Goal: Information Seeking & Learning: Learn about a topic

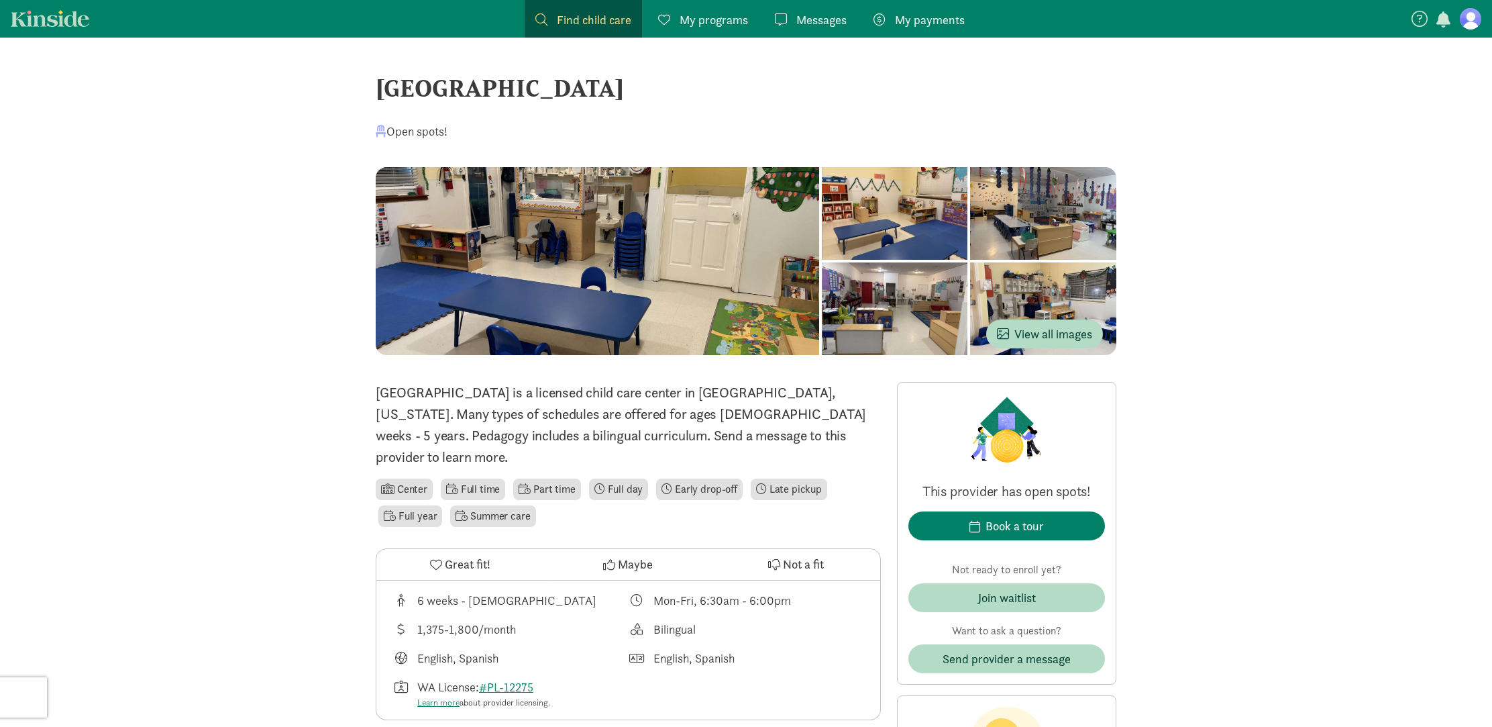
click at [805, 23] on span "Messages" at bounding box center [821, 20] width 50 height 18
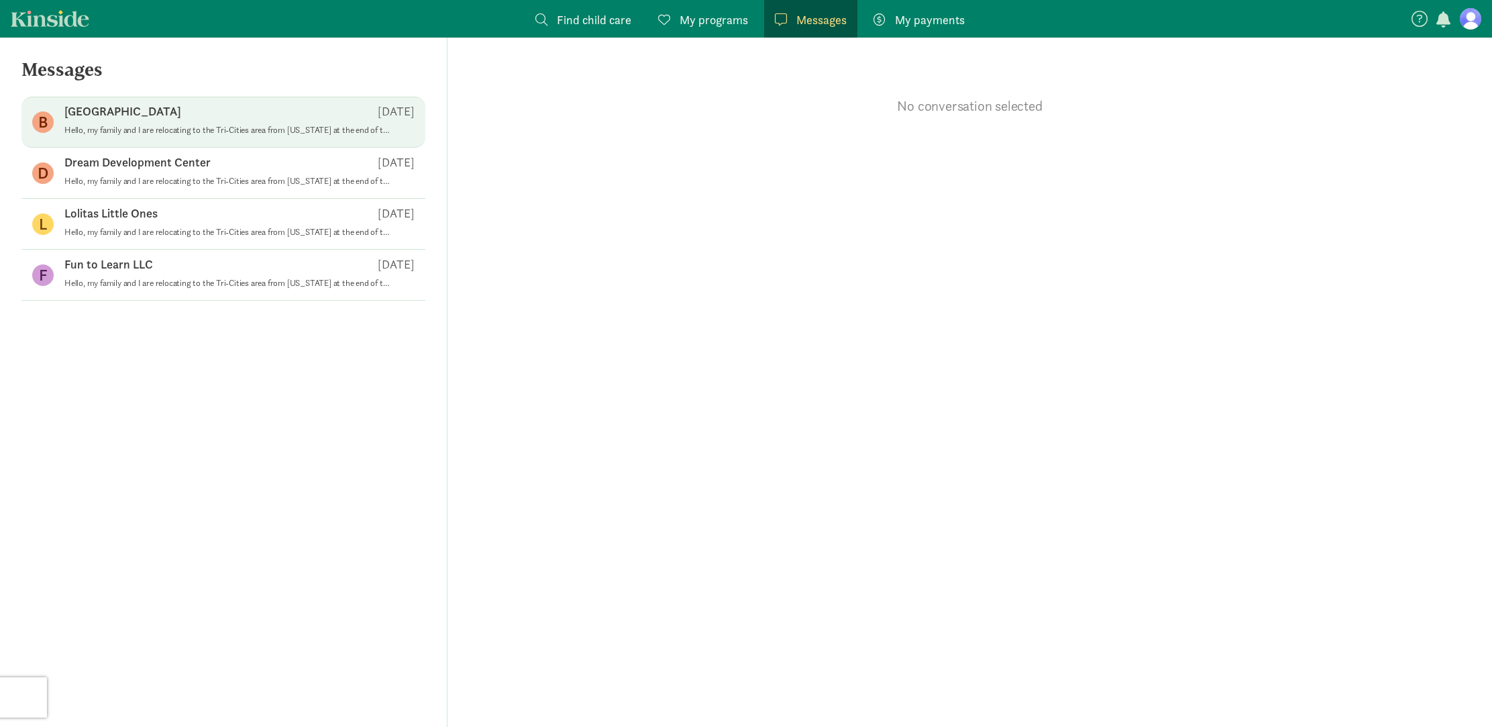
click at [229, 148] on div "B Bilingual Learning Center Aug 09 Hello, my family and I are relocating to the…" at bounding box center [223, 173] width 404 height 51
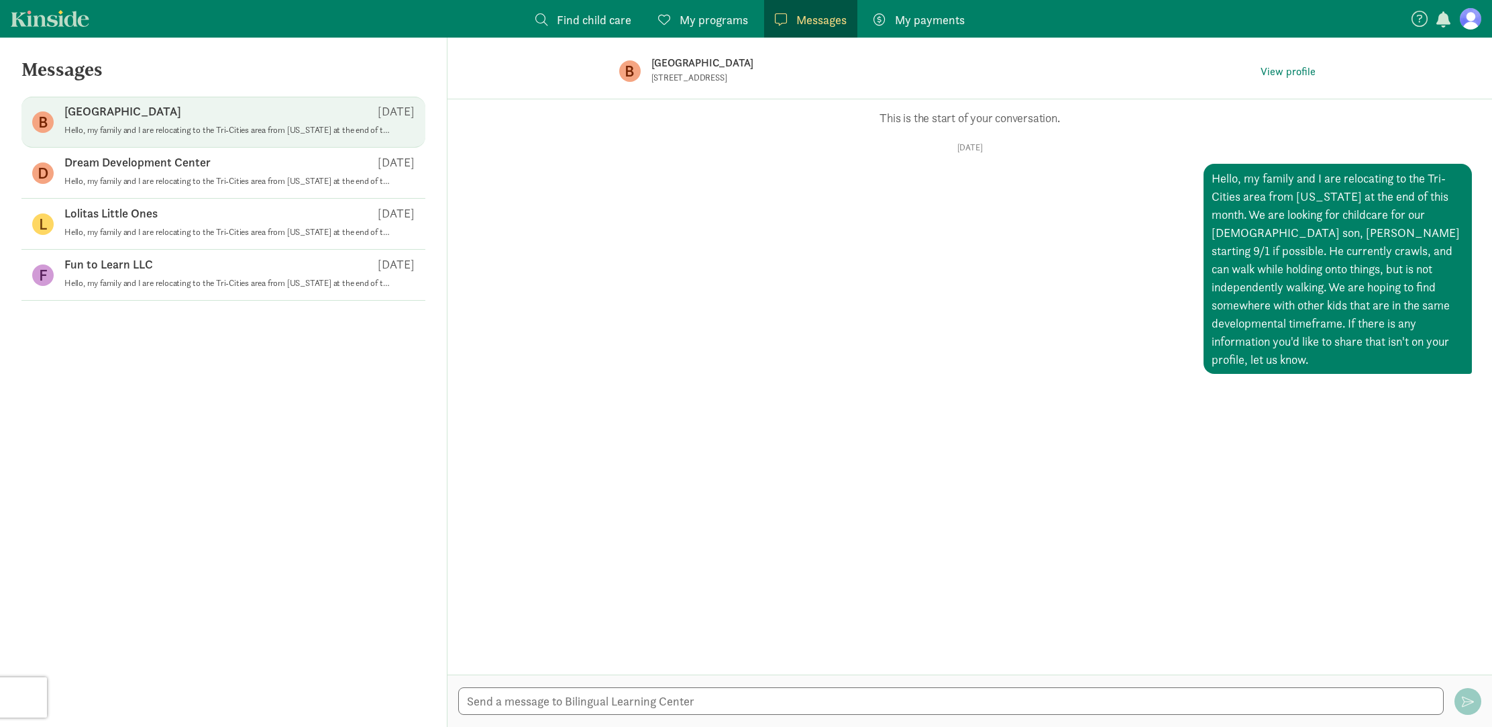
click at [115, 111] on p "[GEOGRAPHIC_DATA]" at bounding box center [122, 111] width 117 height 16
click at [50, 116] on figure "B" at bounding box center [42, 121] width 21 height 21
click at [1275, 76] on span "View profile" at bounding box center [1288, 72] width 55 height 16
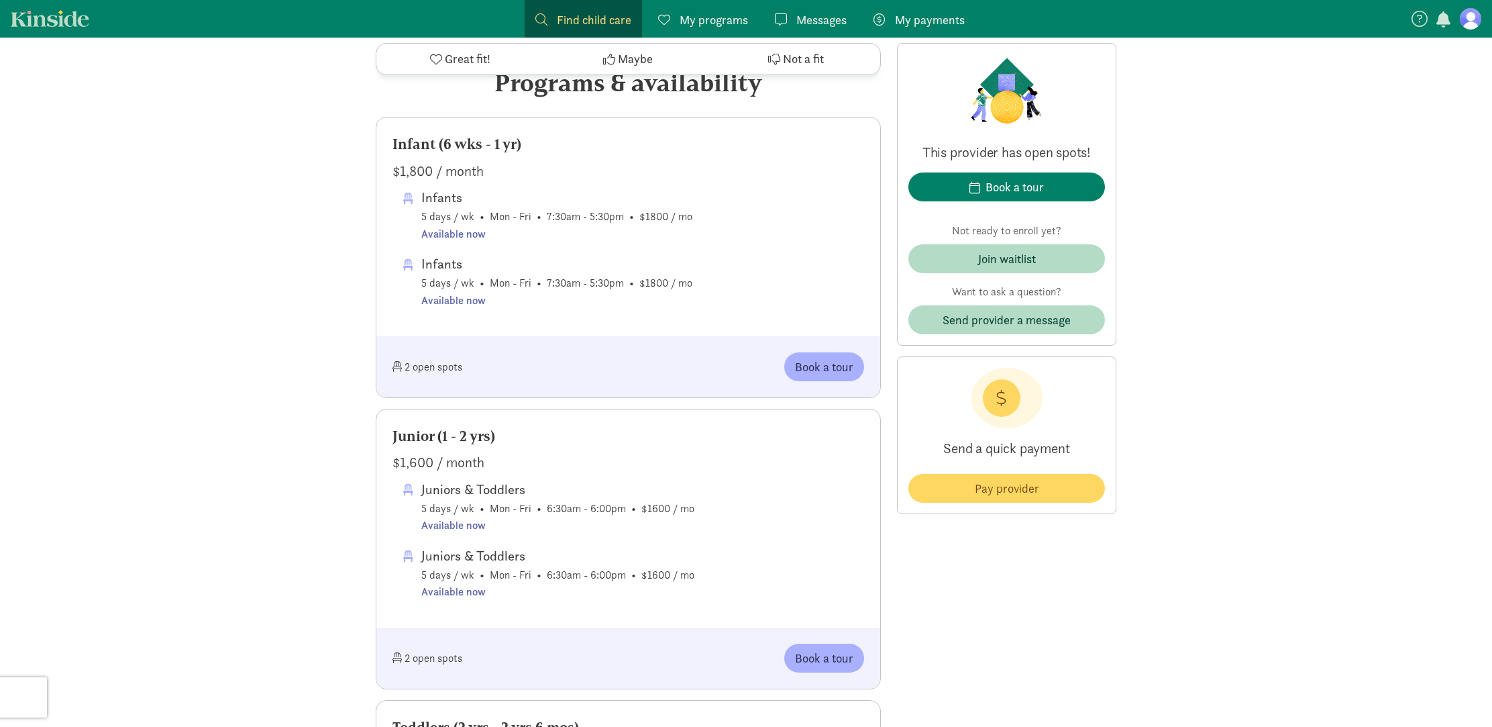
scroll to position [690, 0]
click at [794, 24] on div "Messages Messages" at bounding box center [811, 20] width 72 height 18
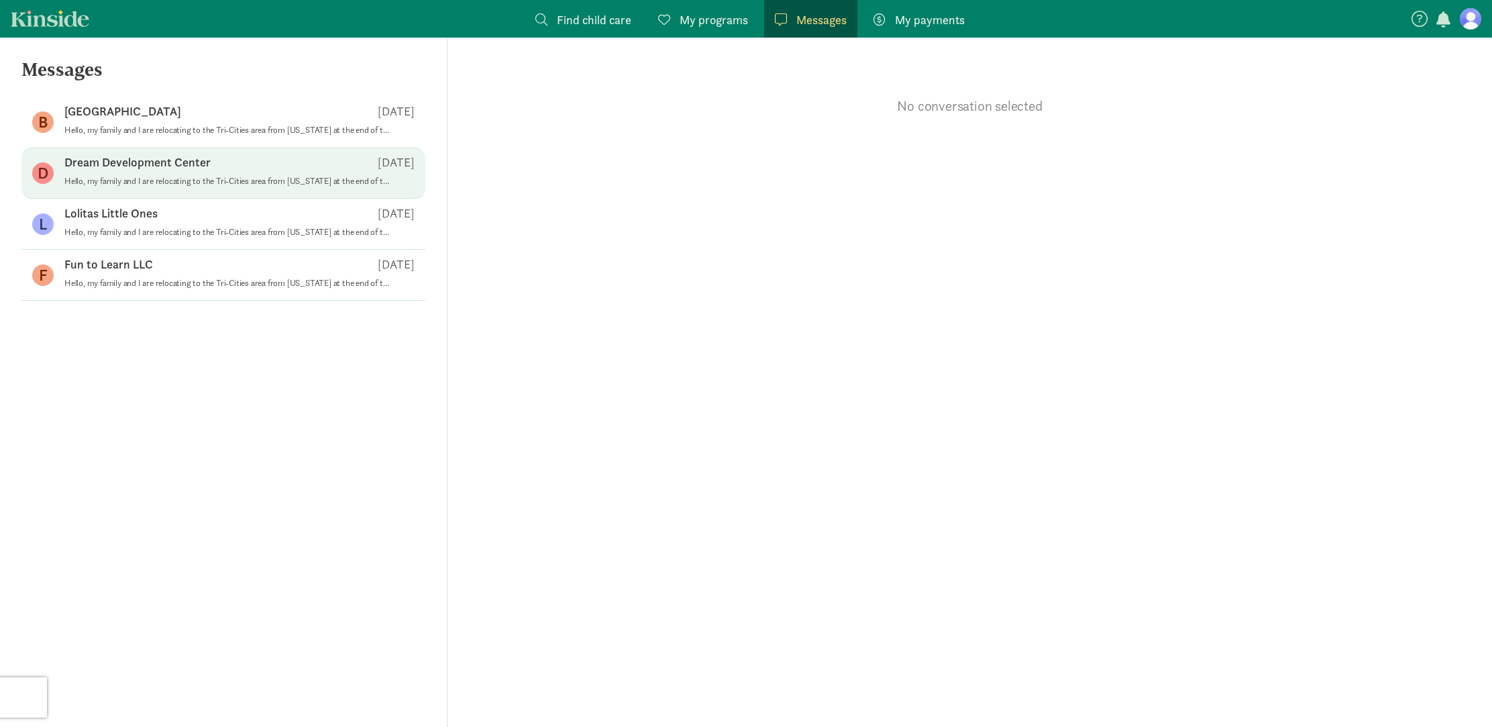
click at [115, 164] on p "Dream Development Center" at bounding box center [137, 162] width 146 height 16
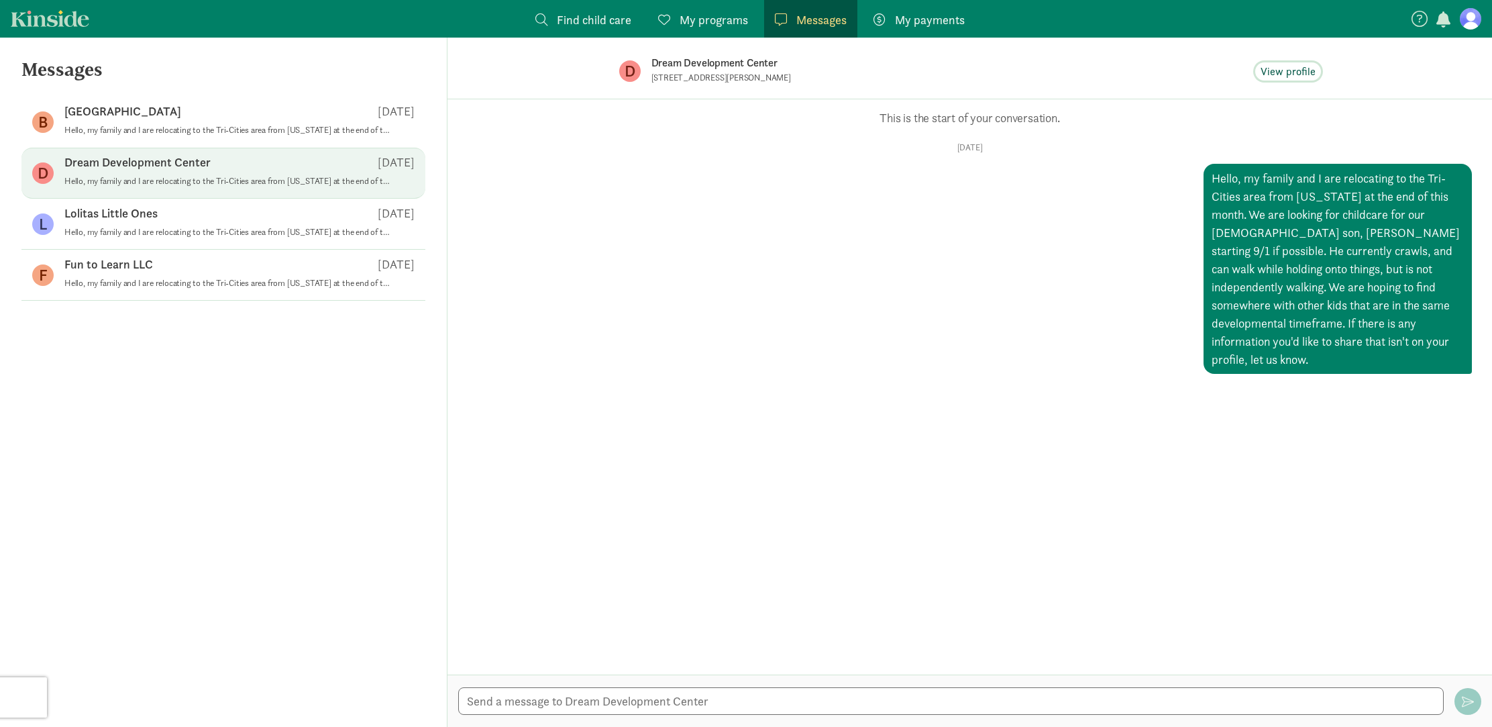
click at [1277, 70] on span "View profile" at bounding box center [1288, 72] width 55 height 16
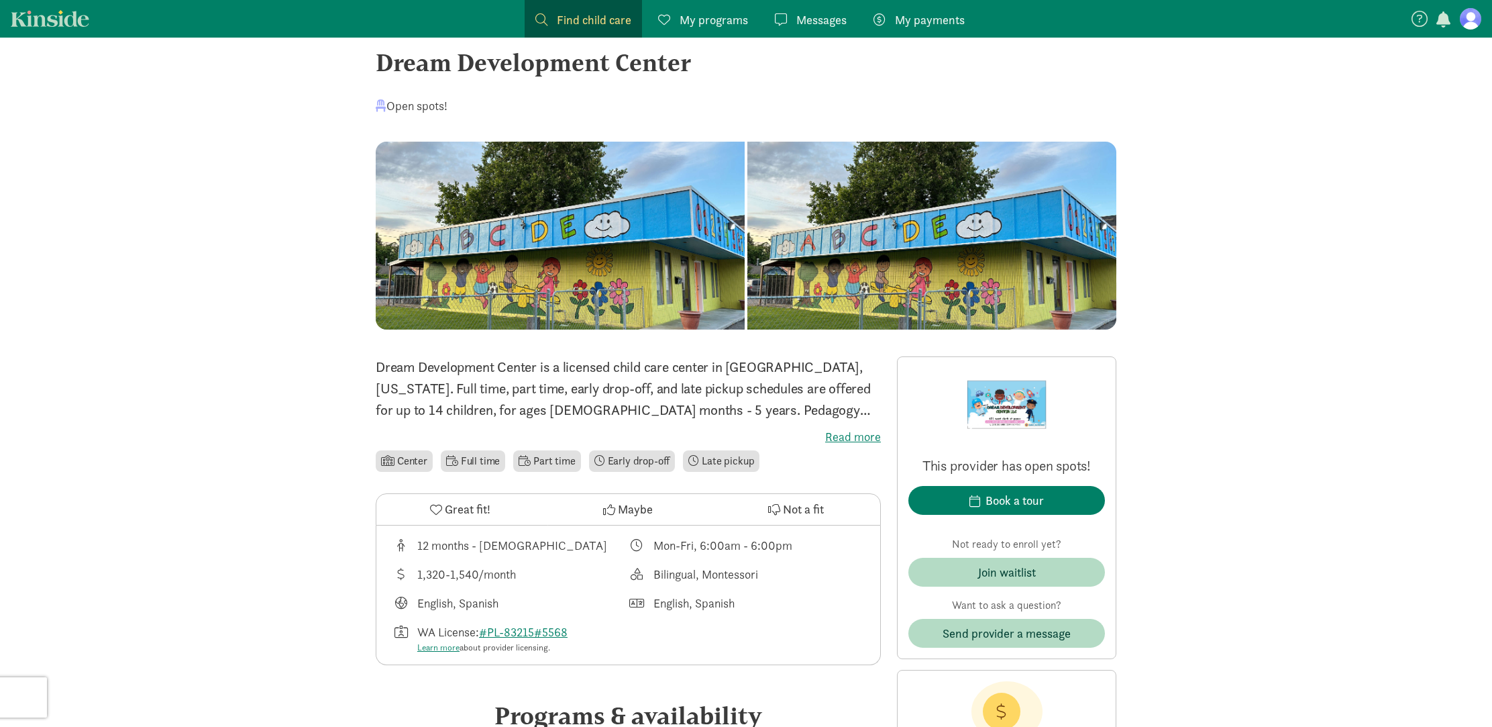
scroll to position [42, 0]
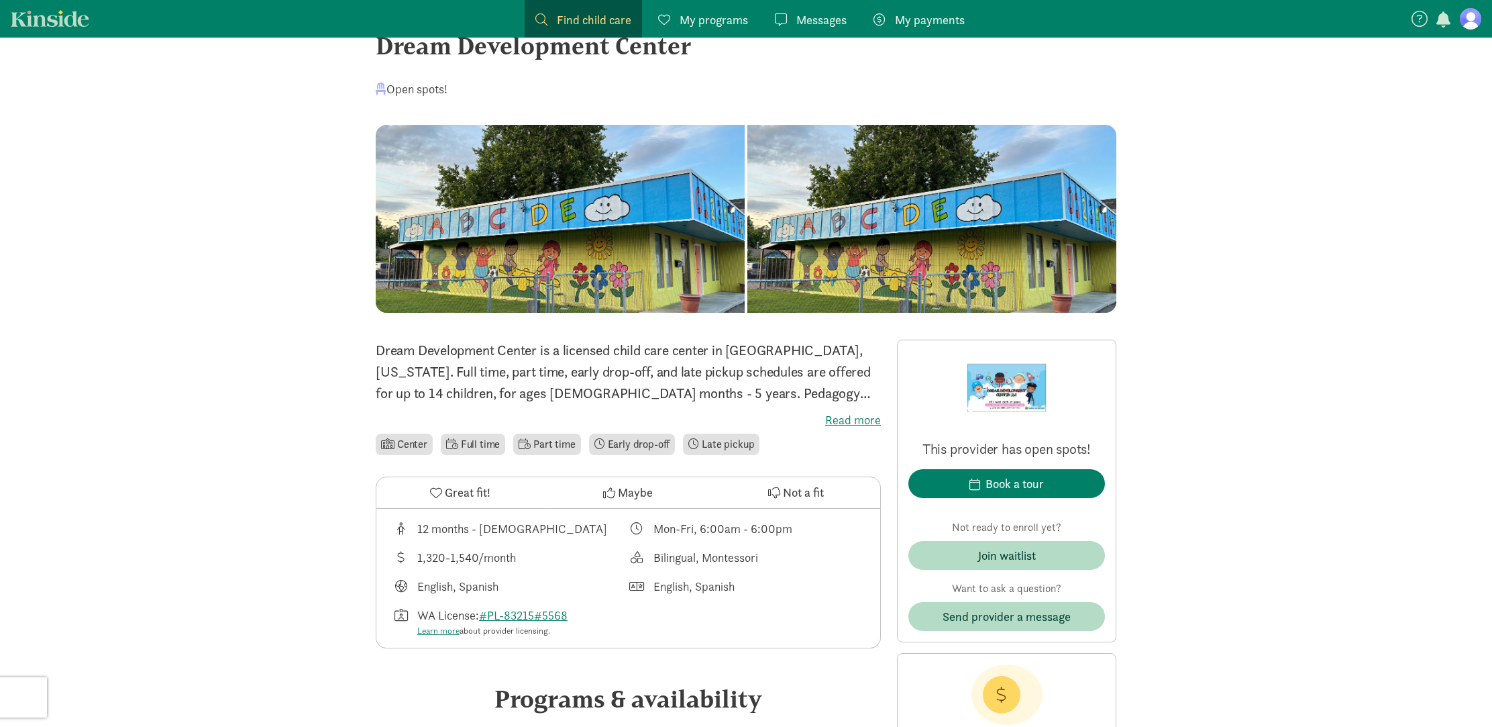
click at [801, 28] on span "Messages" at bounding box center [821, 20] width 50 height 18
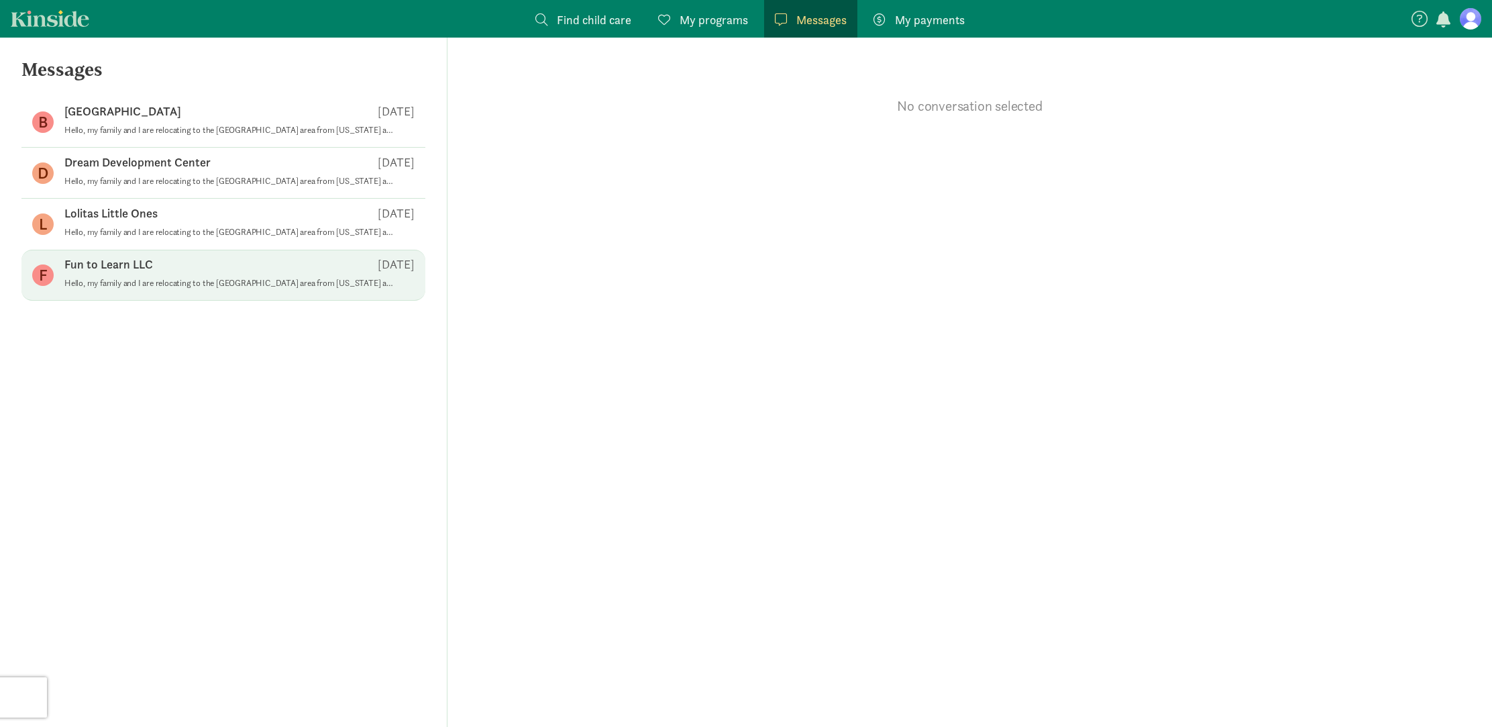
click at [124, 261] on p "Fun to Learn LLC" at bounding box center [108, 264] width 89 height 16
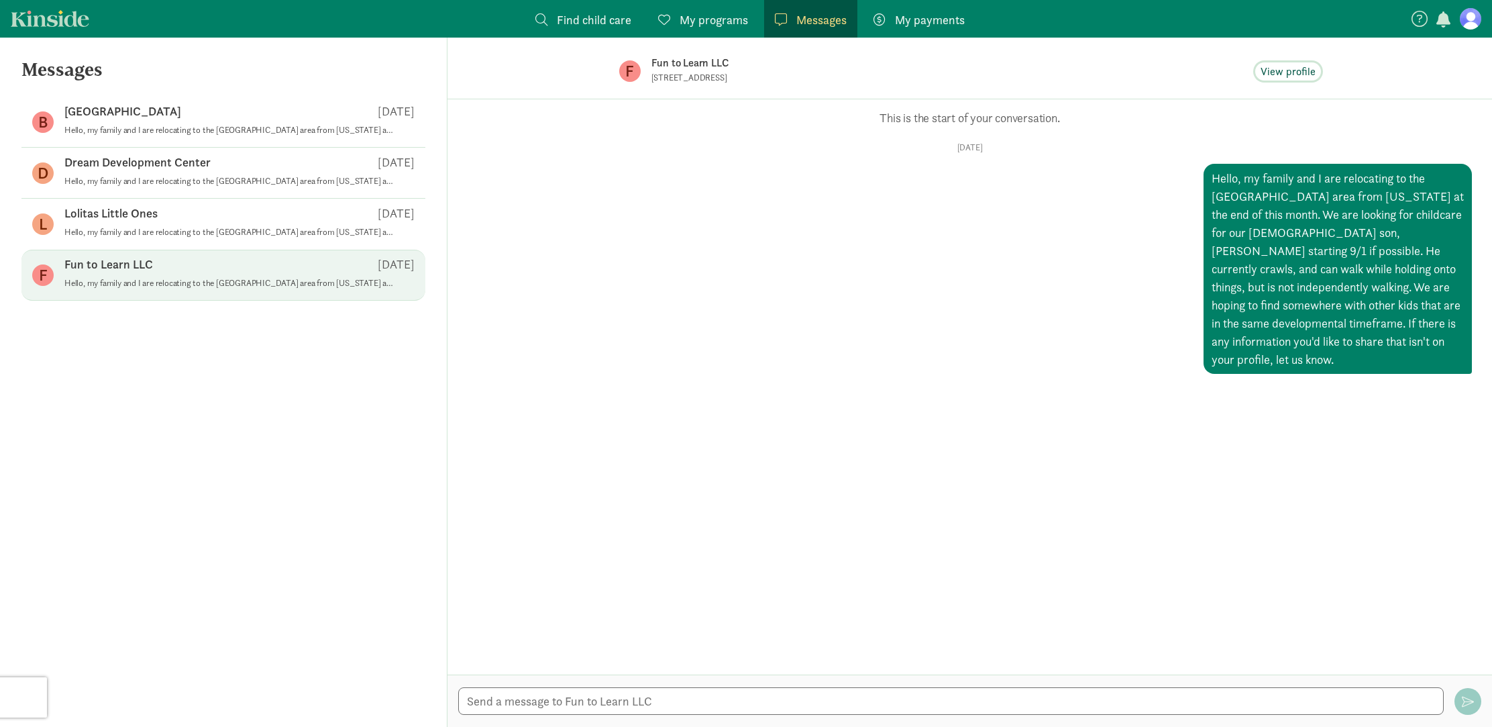
click at [1304, 70] on span "View profile" at bounding box center [1288, 72] width 55 height 16
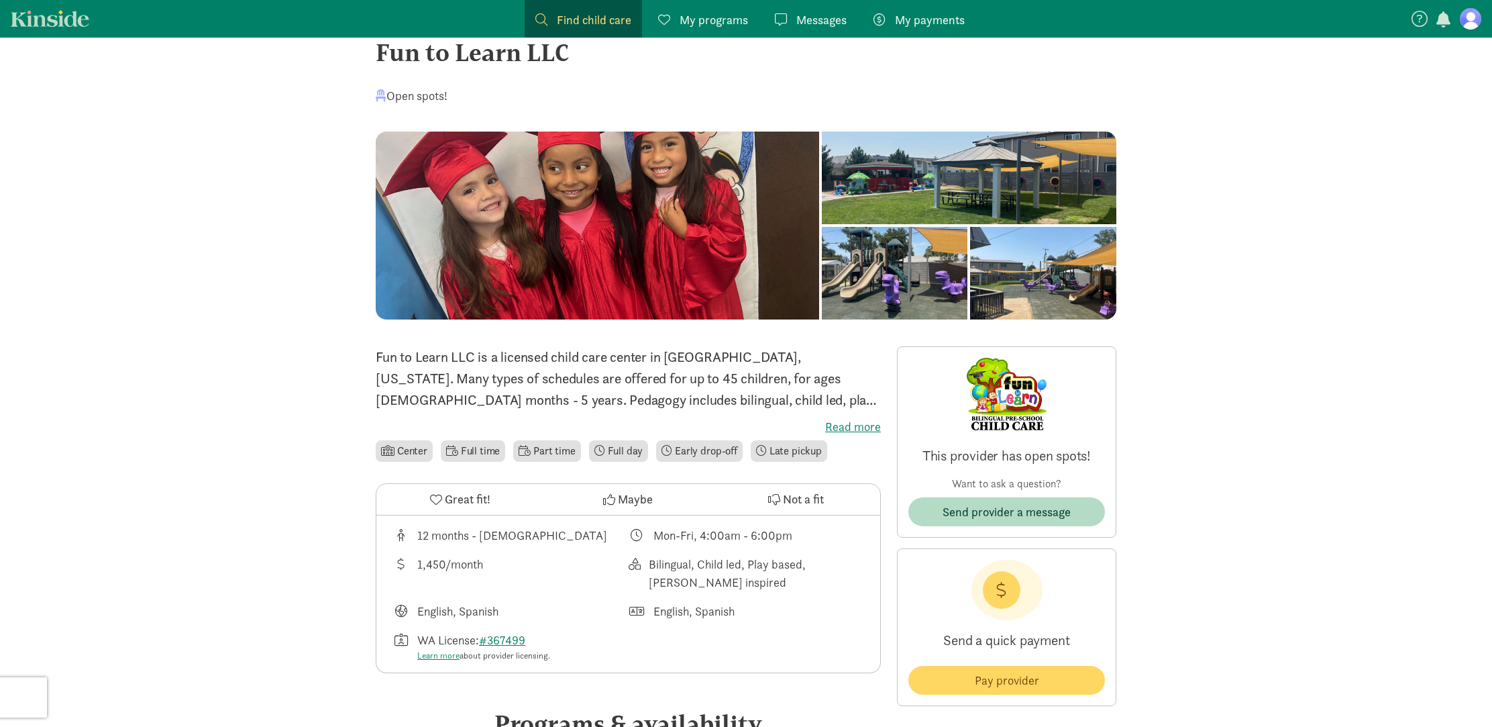
scroll to position [34, 0]
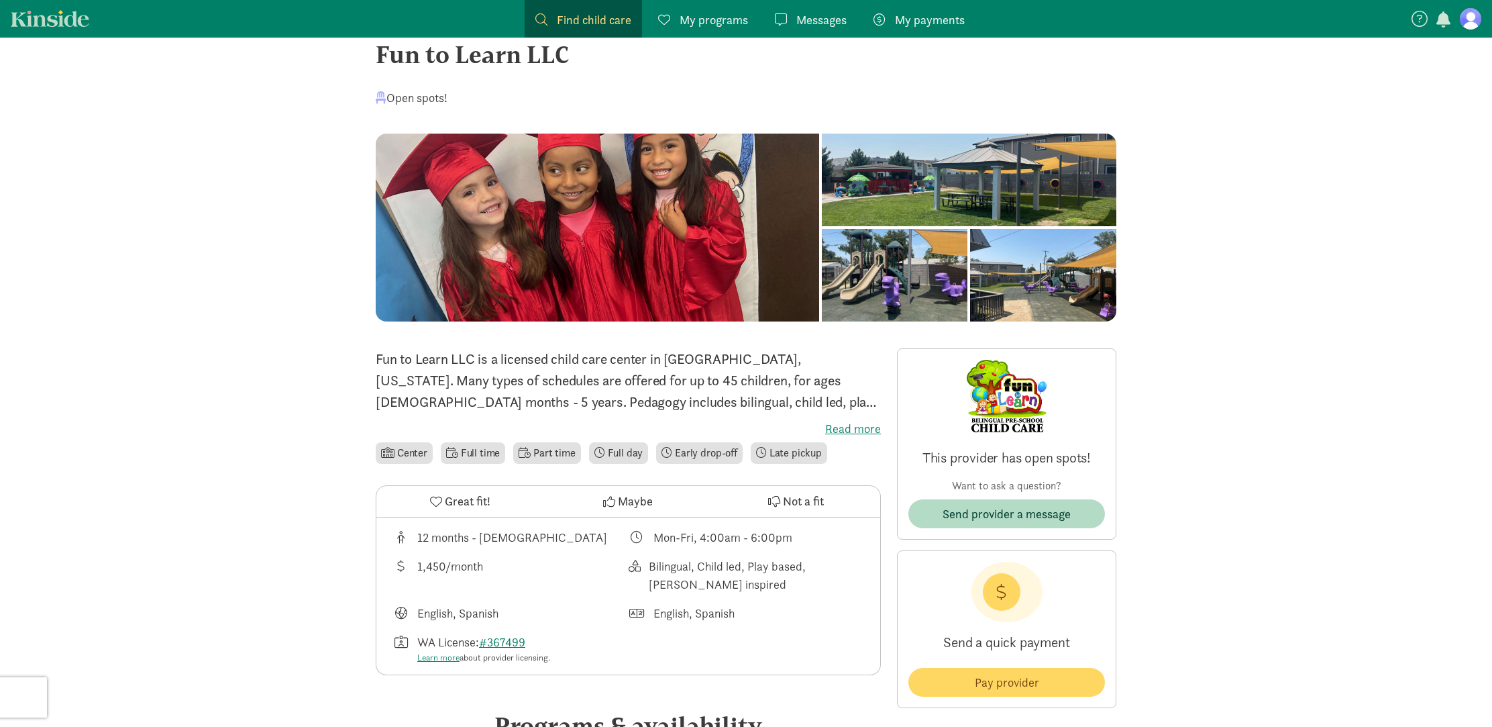
click at [855, 433] on label "Read more" at bounding box center [628, 429] width 505 height 16
click at [0, 0] on input "Read more" at bounding box center [0, 0] width 0 height 0
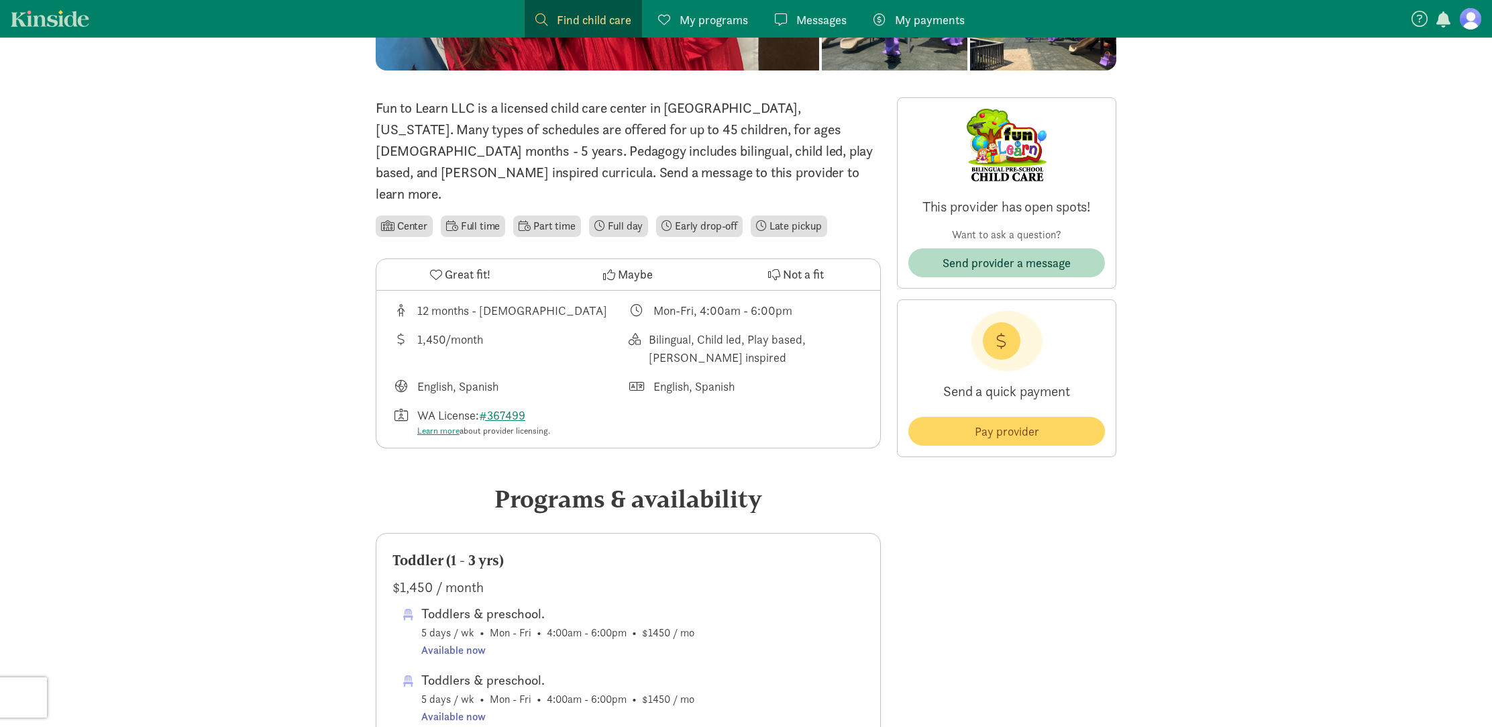
scroll to position [286, 0]
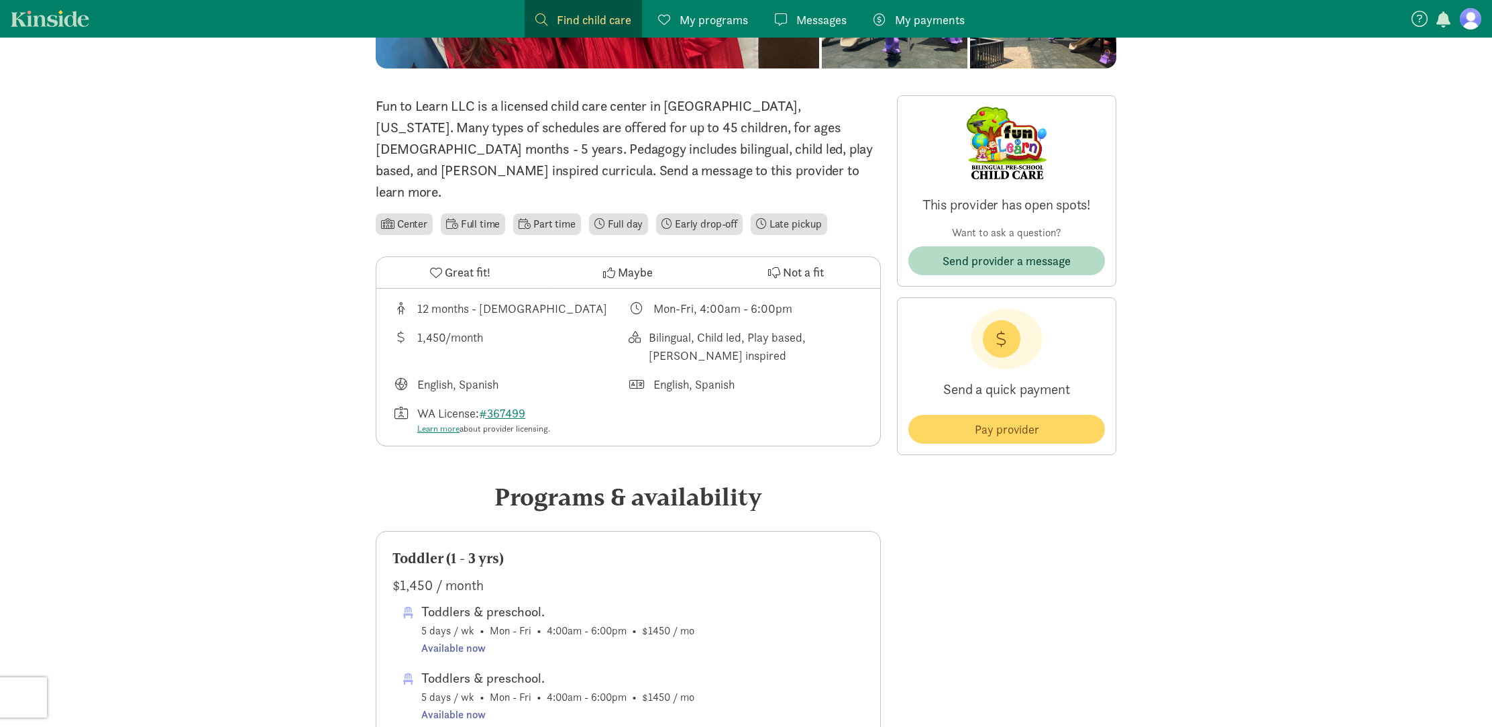
click at [802, 29] on link "Messages Messages" at bounding box center [810, 19] width 93 height 38
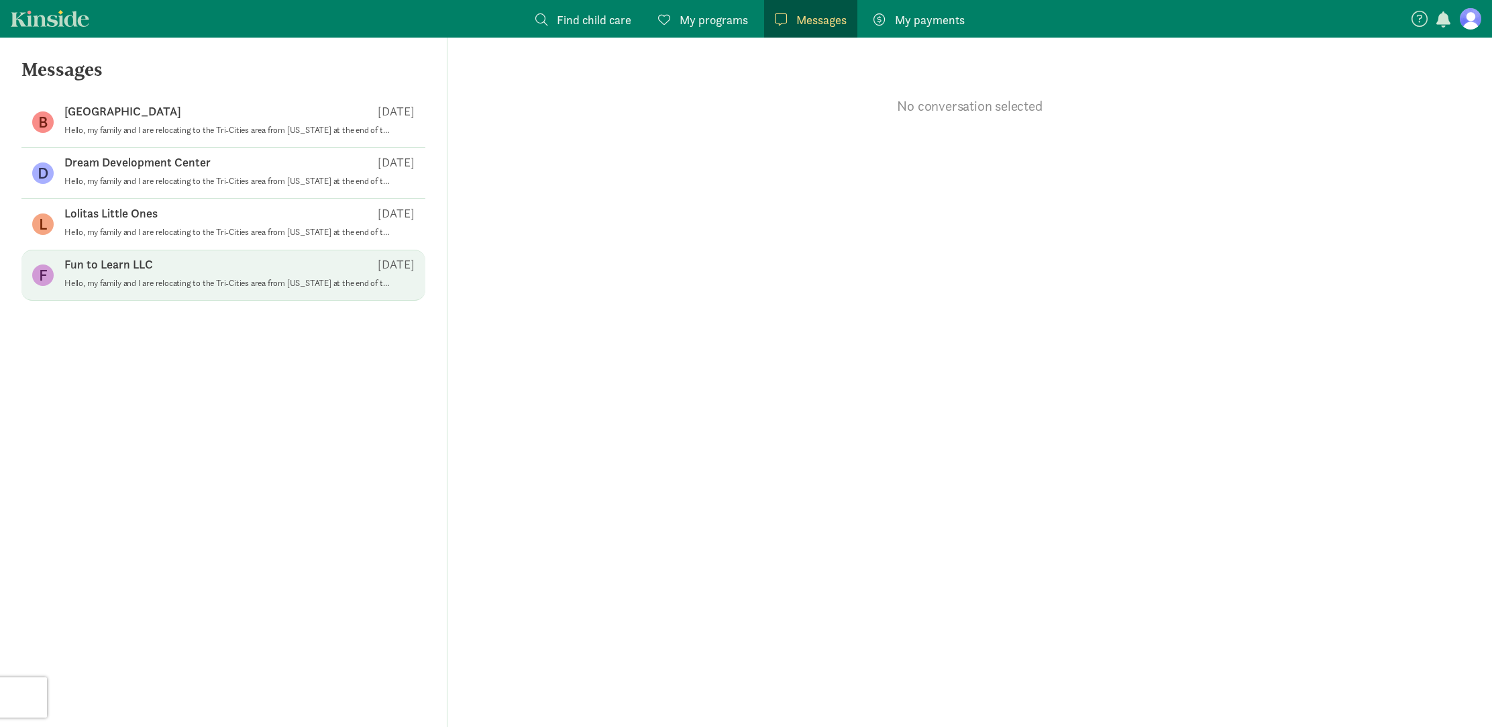
click at [105, 275] on div "Fun to Learn LLC Aug 09" at bounding box center [239, 266] width 350 height 21
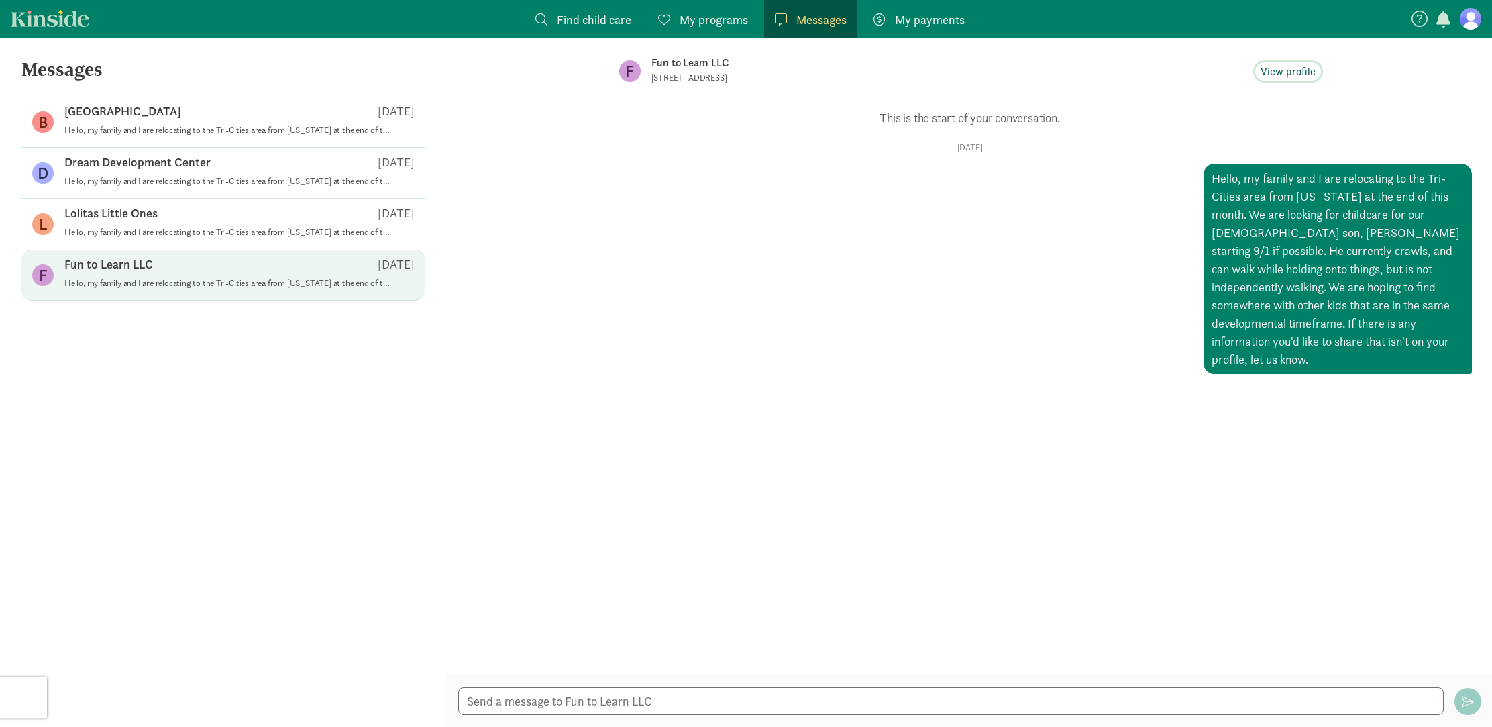
click at [1312, 73] on span "View profile" at bounding box center [1288, 72] width 55 height 16
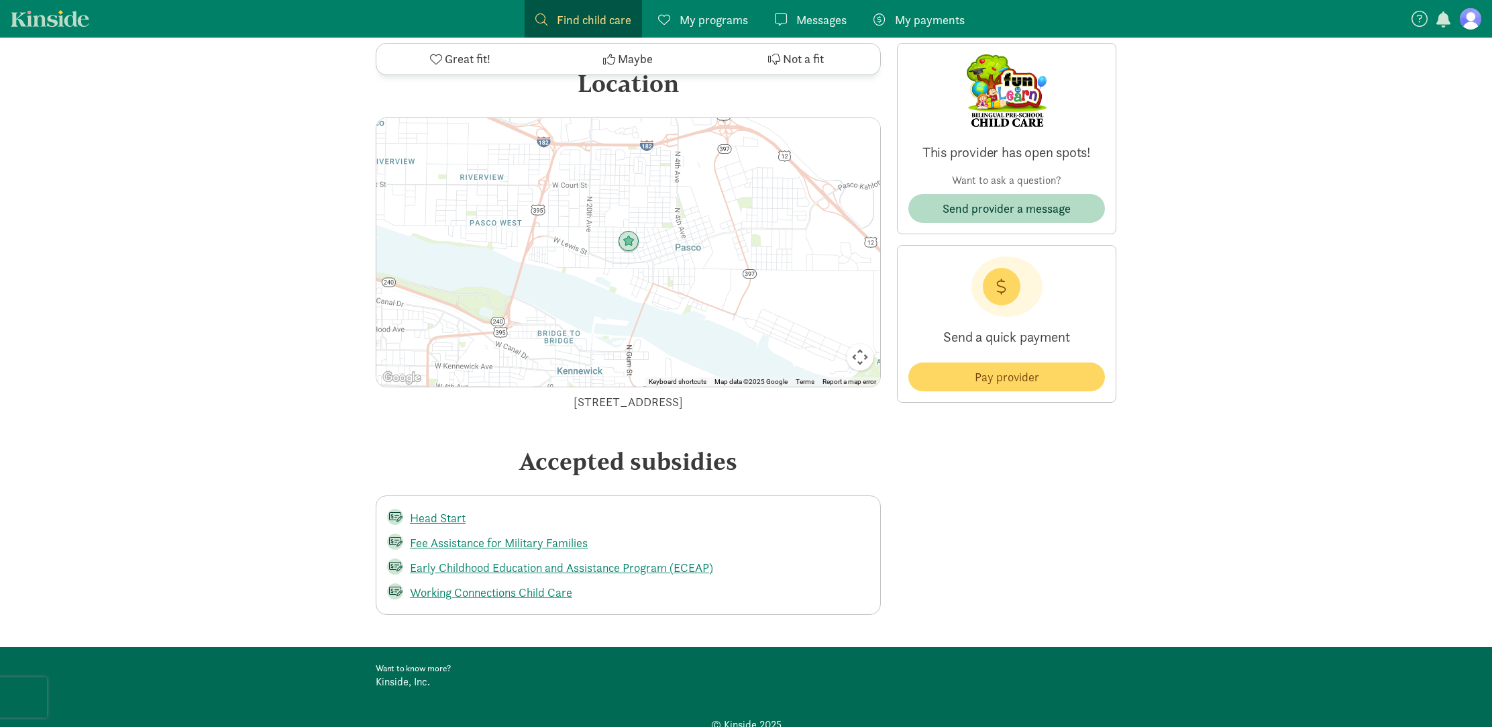
scroll to position [1333, 0]
click at [423, 509] on link "Head Start" at bounding box center [438, 516] width 56 height 15
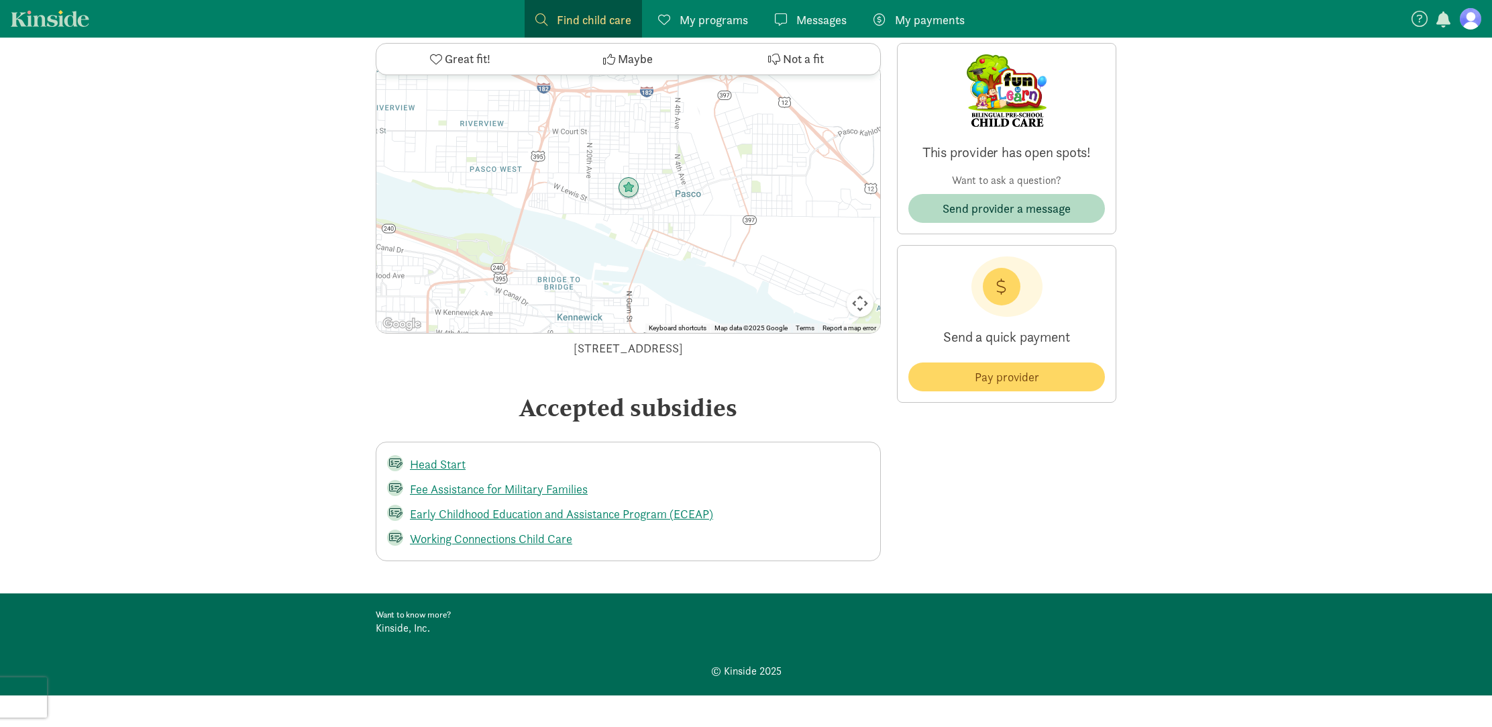
scroll to position [1386, 0]
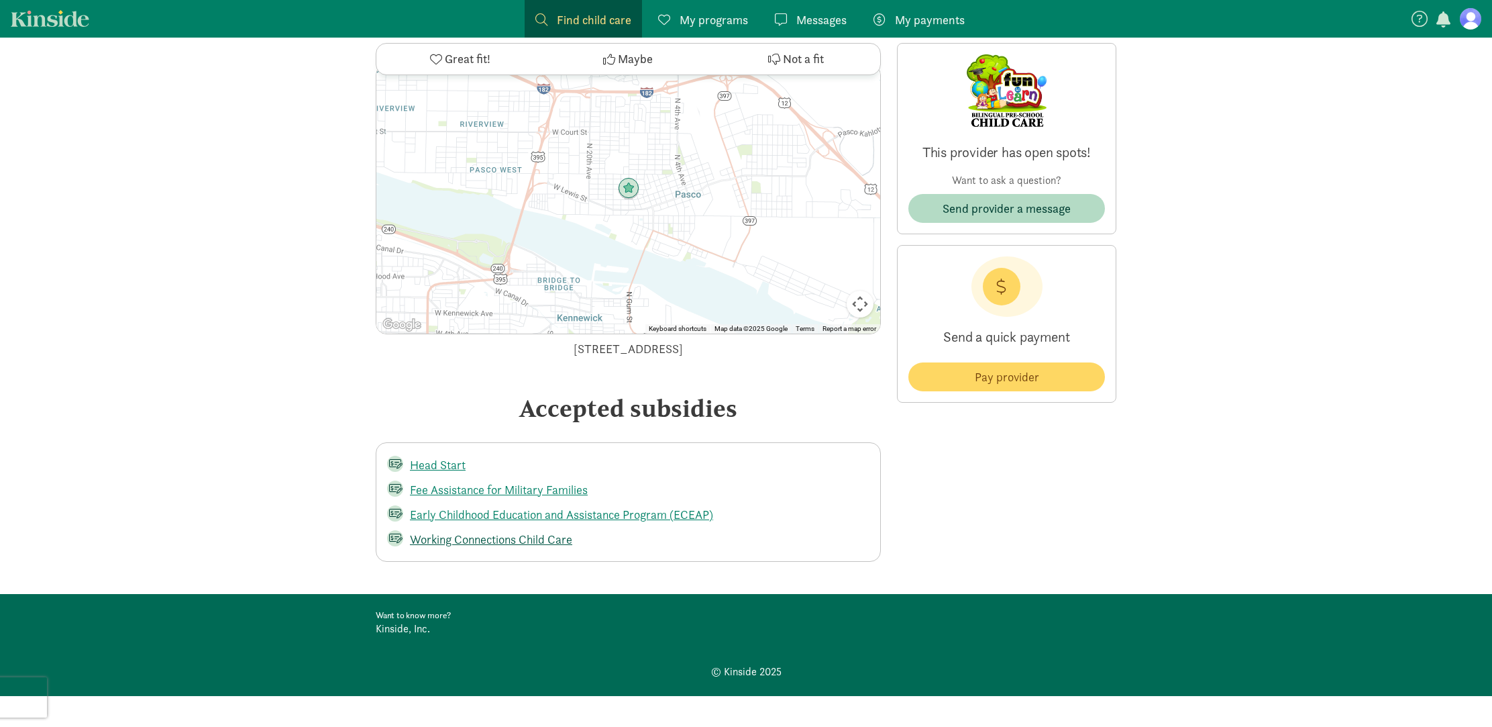
click at [523, 531] on link "Working Connections Child Care" at bounding box center [491, 538] width 162 height 15
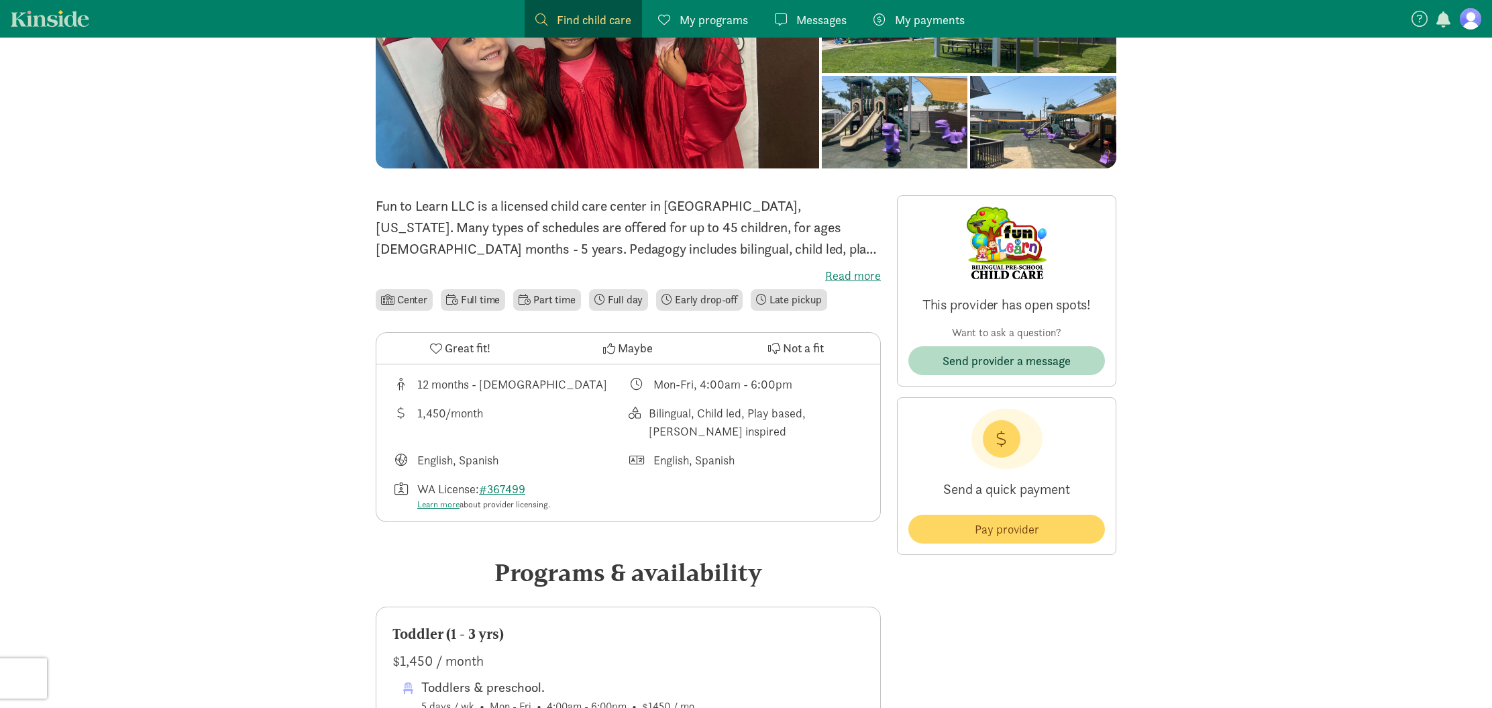
scroll to position [185, 0]
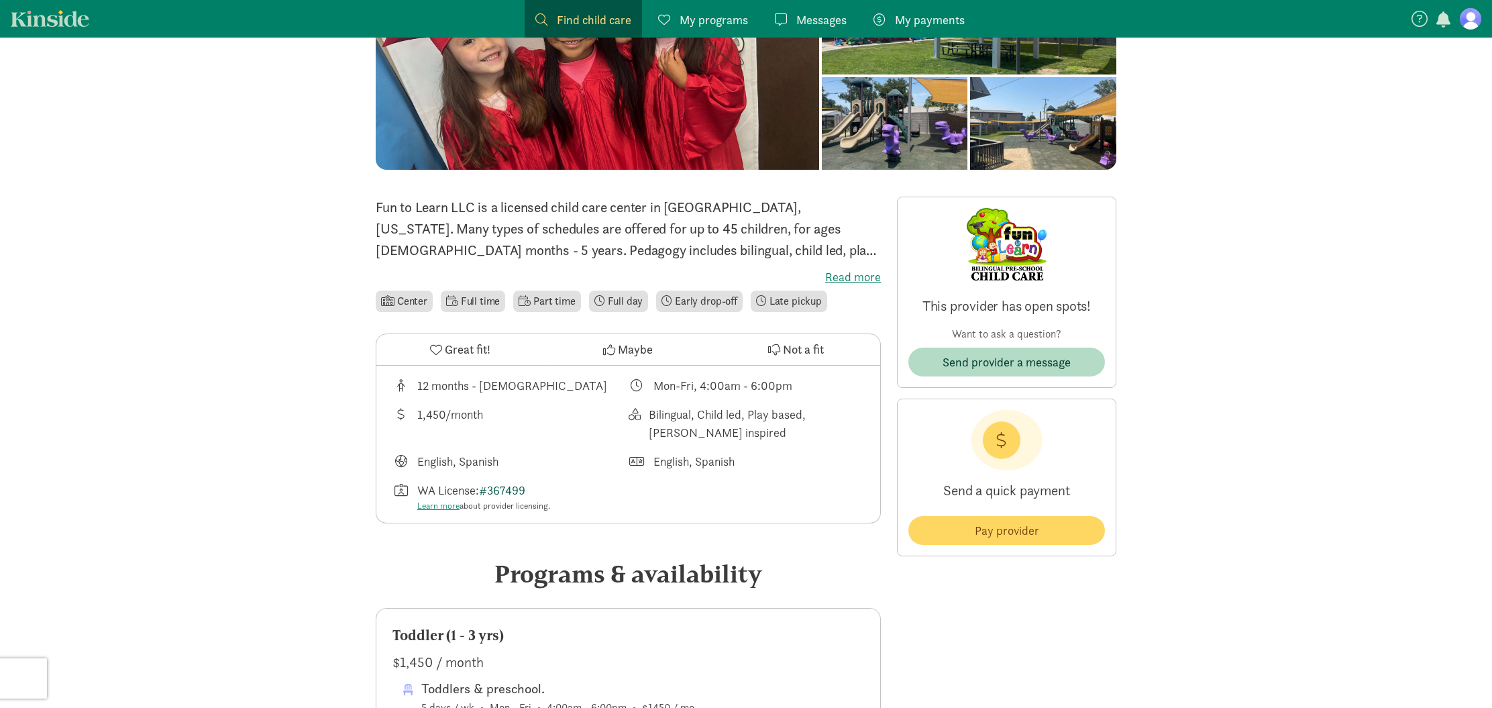
click at [513, 489] on link "#367499" at bounding box center [502, 489] width 46 height 15
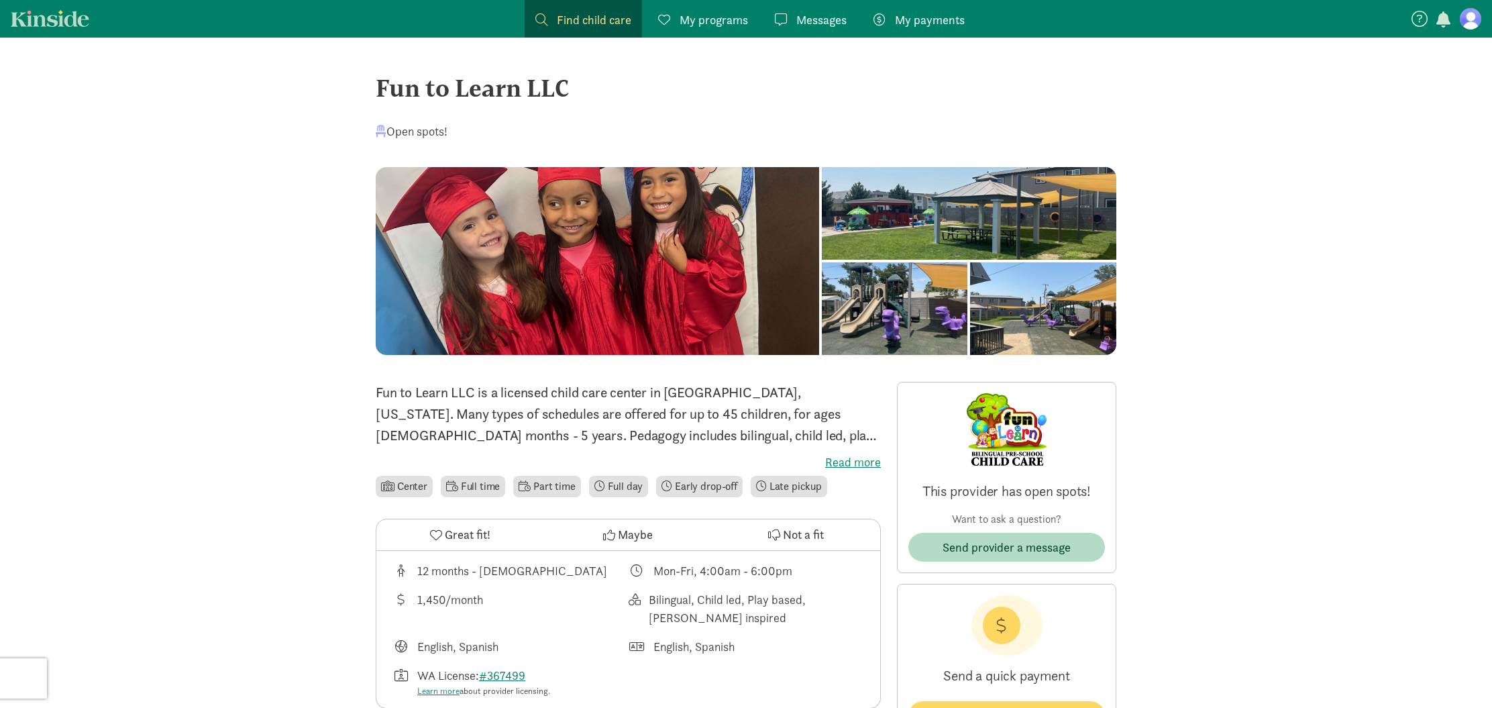
scroll to position [0, 0]
click at [860, 458] on label "Read more" at bounding box center [628, 462] width 505 height 16
click at [0, 0] on input "Read more" at bounding box center [0, 0] width 0 height 0
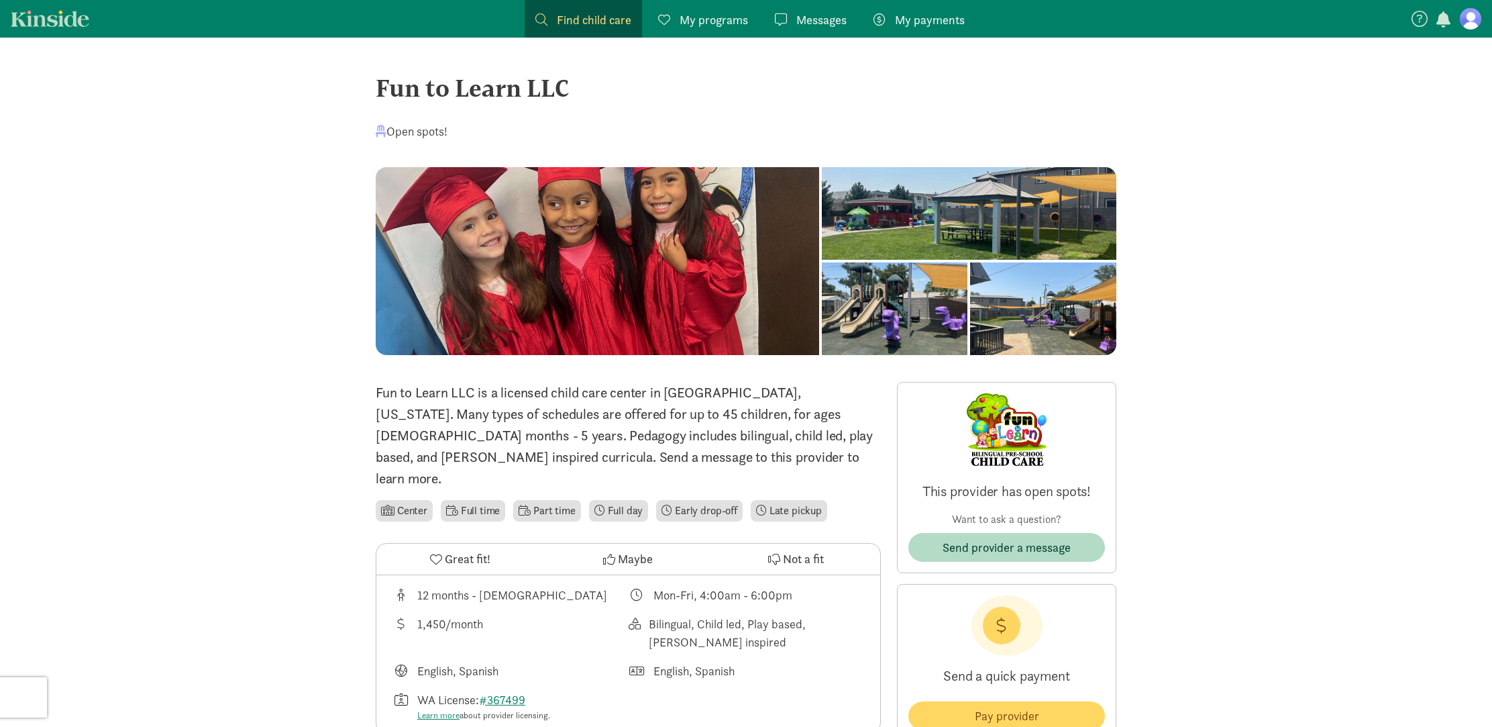
click at [848, 21] on link "Messages Messages" at bounding box center [810, 19] width 93 height 38
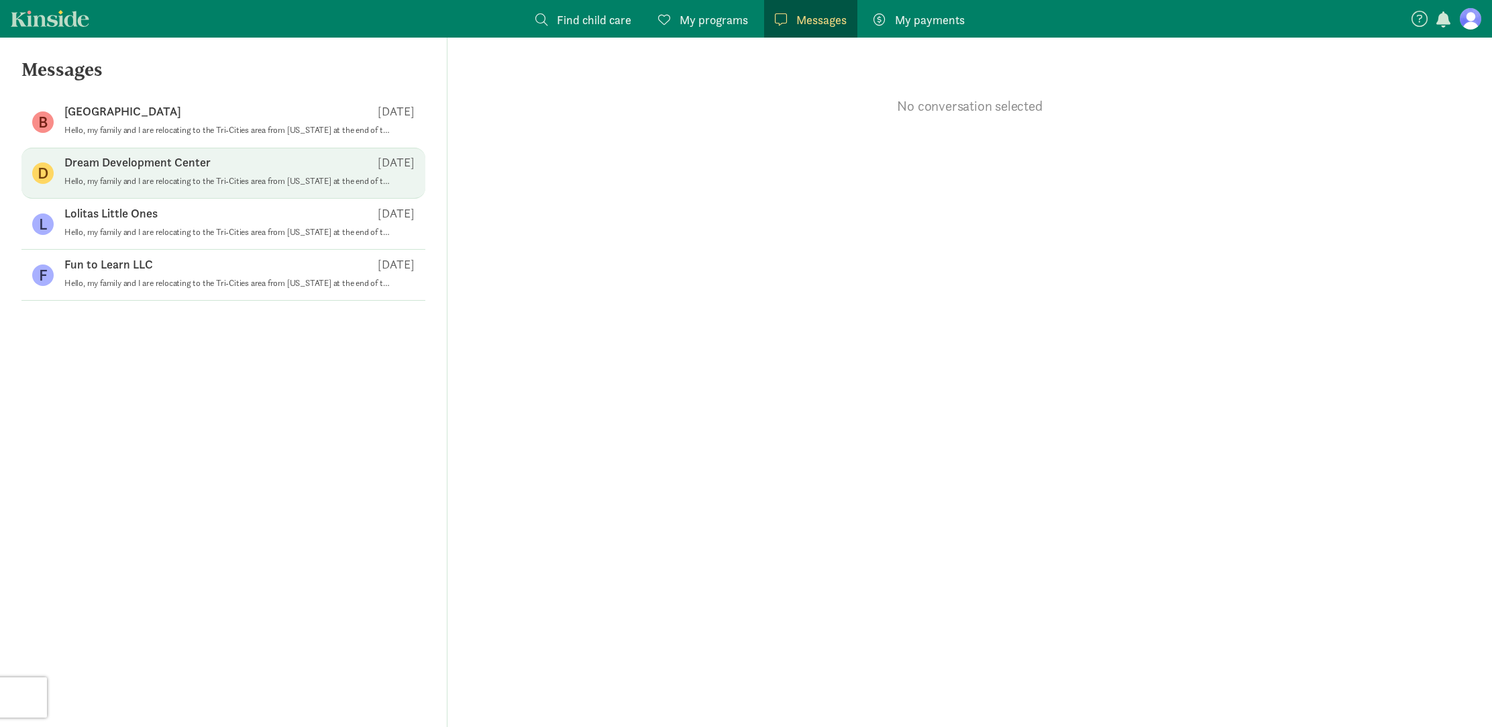
click at [214, 162] on div "Dream Development Center Aug 09" at bounding box center [239, 164] width 350 height 21
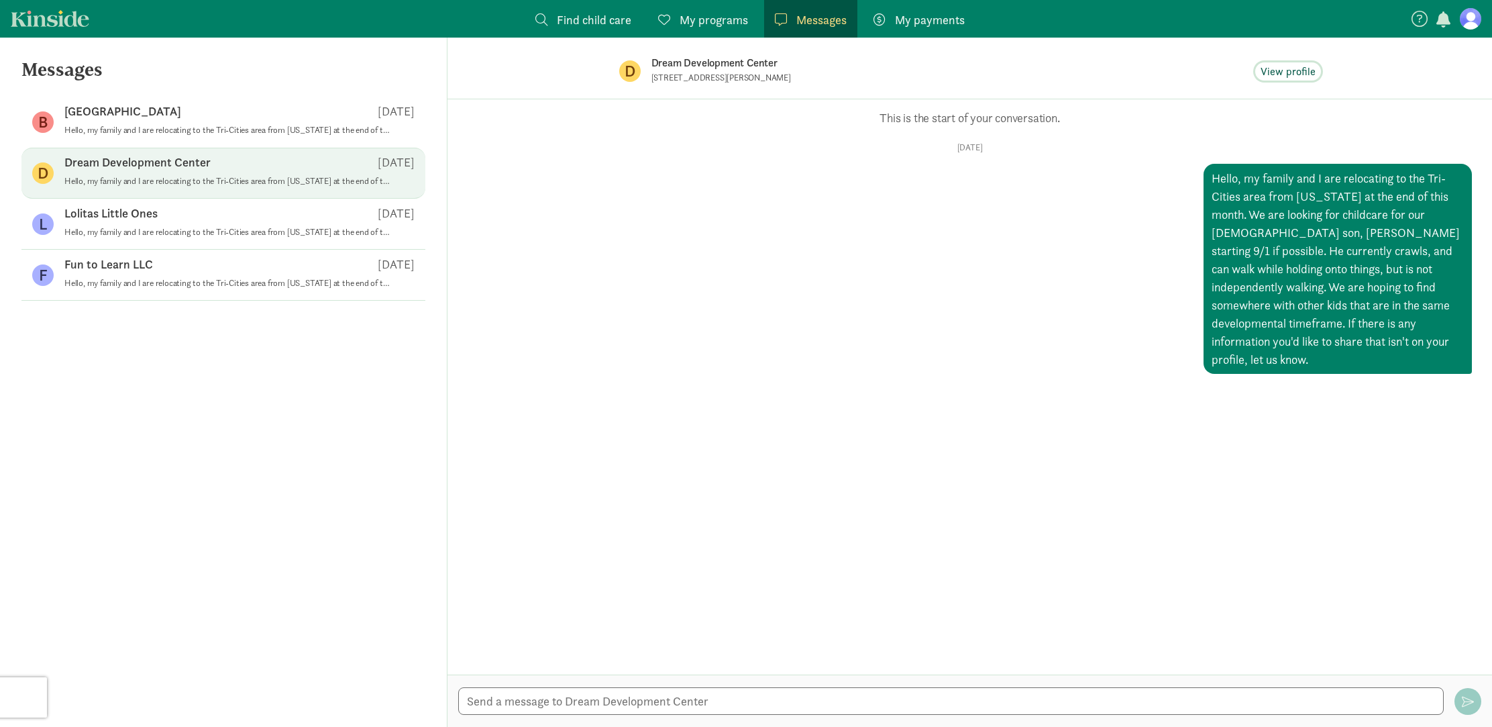
click at [1306, 72] on span "View profile" at bounding box center [1288, 72] width 55 height 16
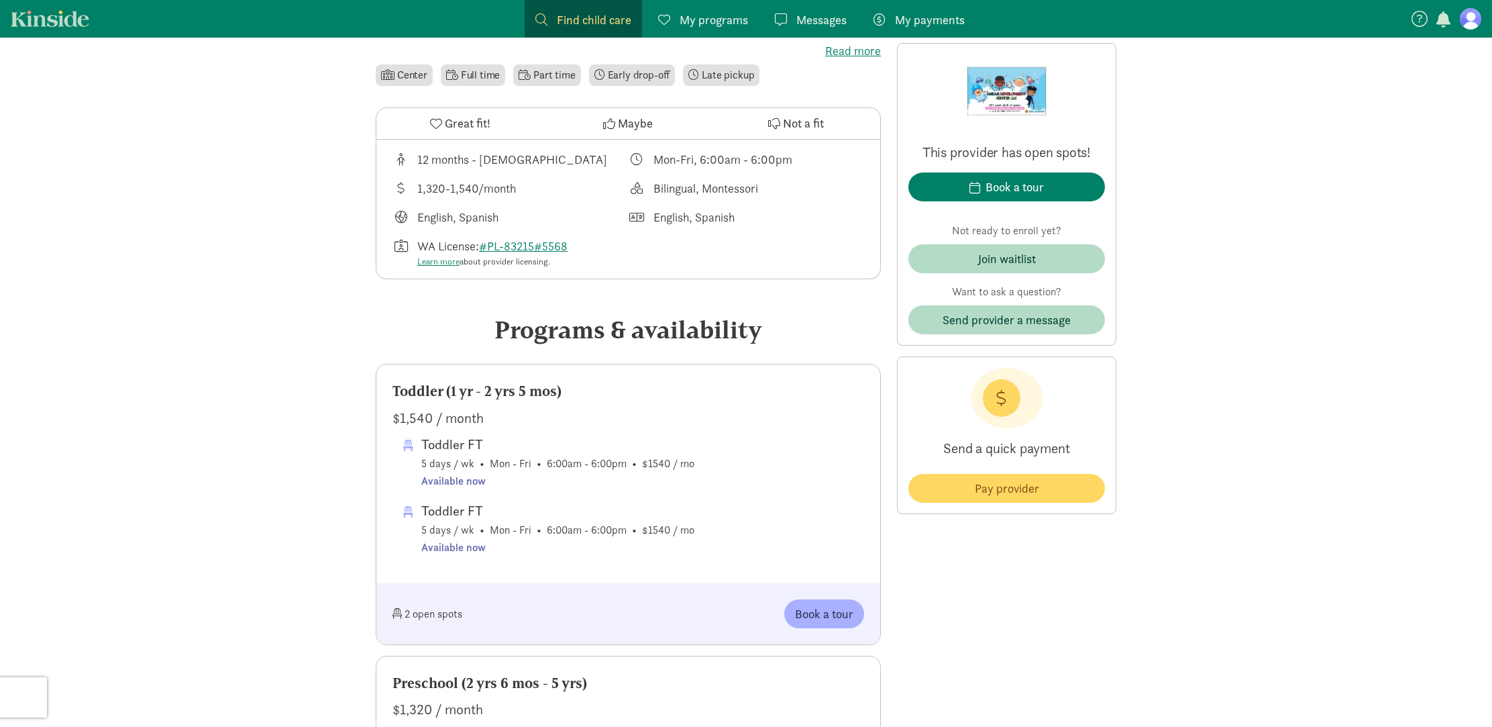
scroll to position [407, 0]
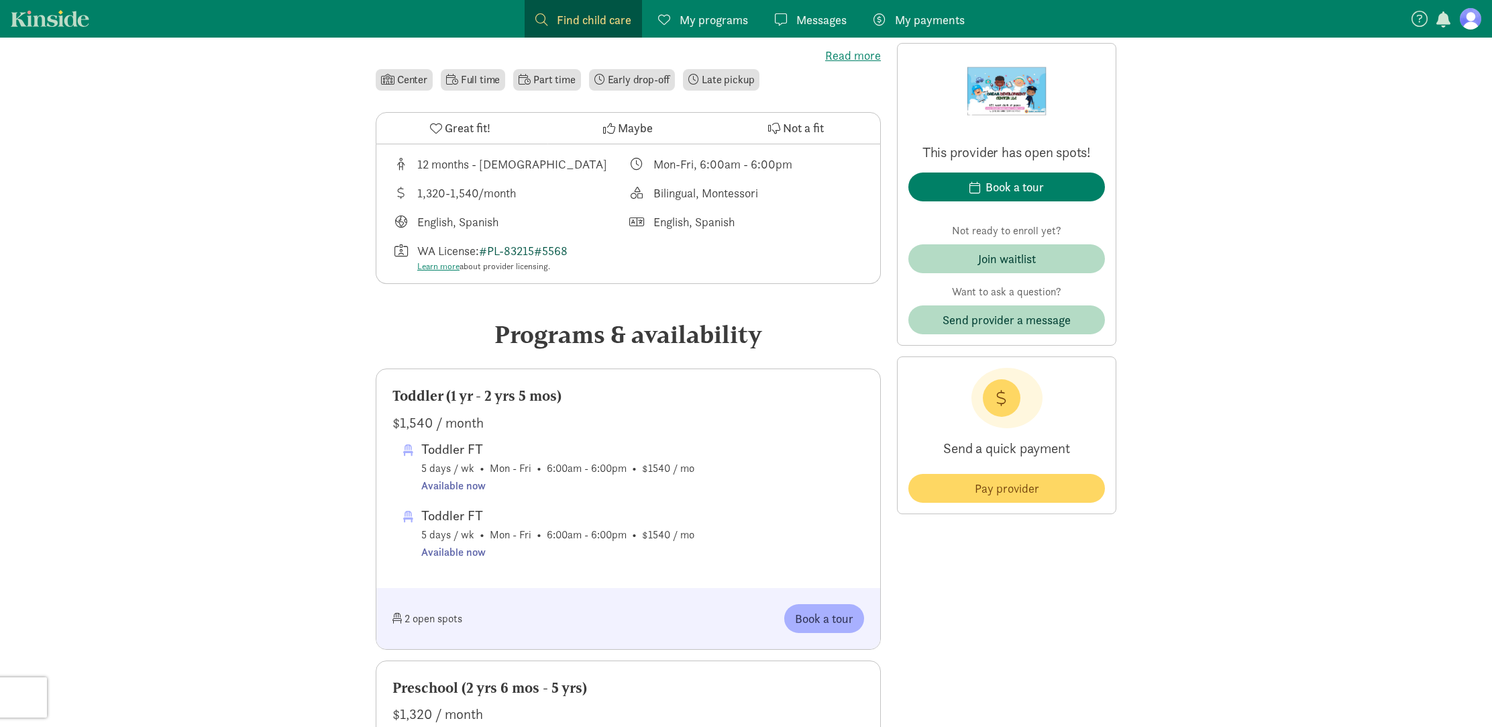
click at [522, 247] on link "#PL-83215#5568" at bounding box center [523, 250] width 89 height 15
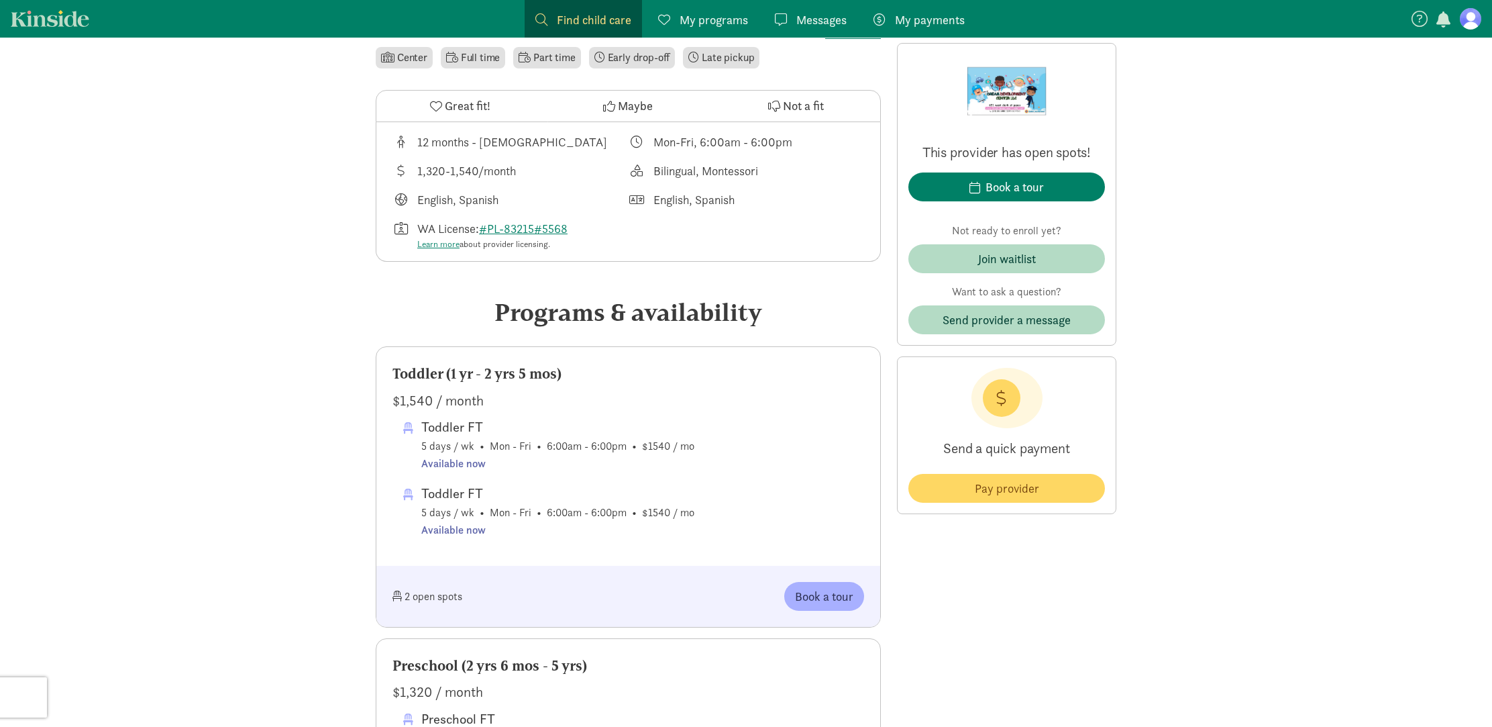
scroll to position [439, 0]
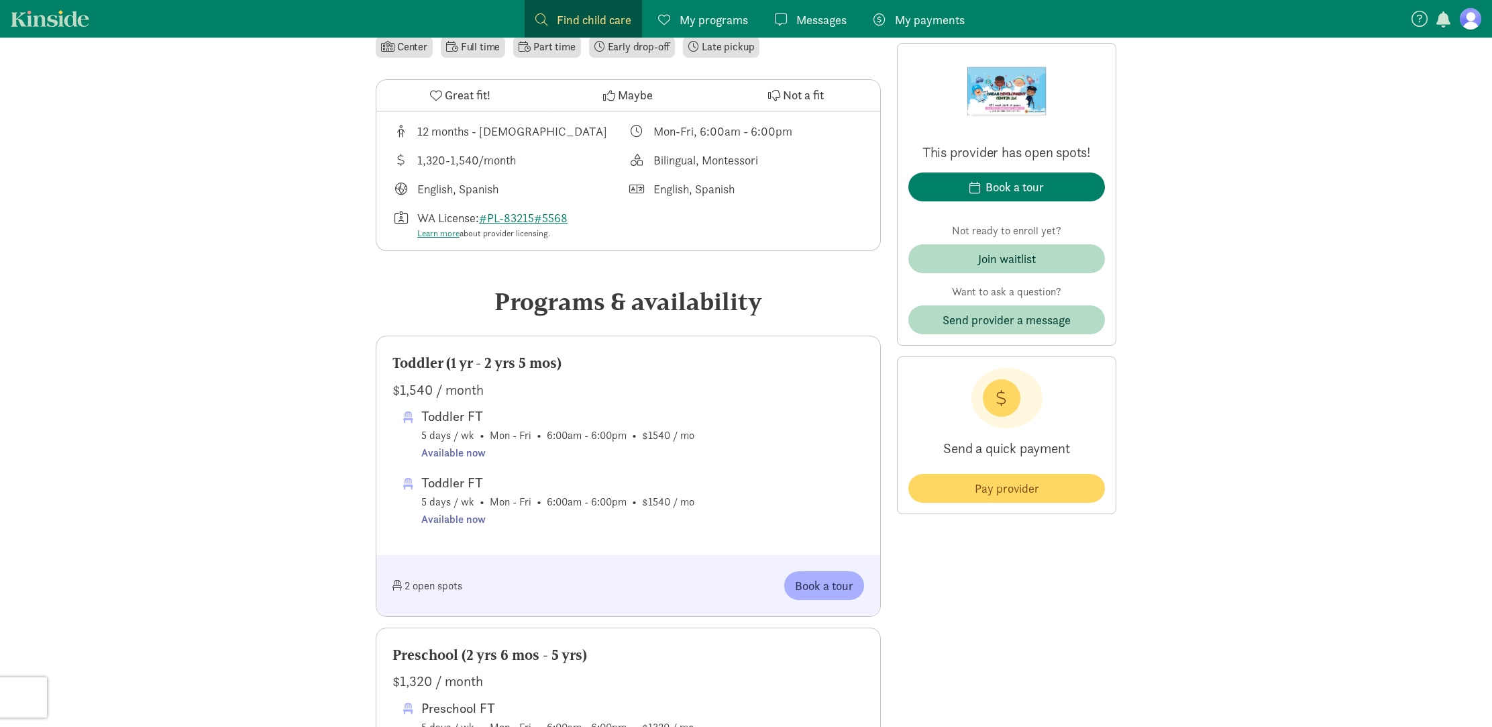
click at [833, 7] on link "Messages Messages" at bounding box center [810, 19] width 93 height 38
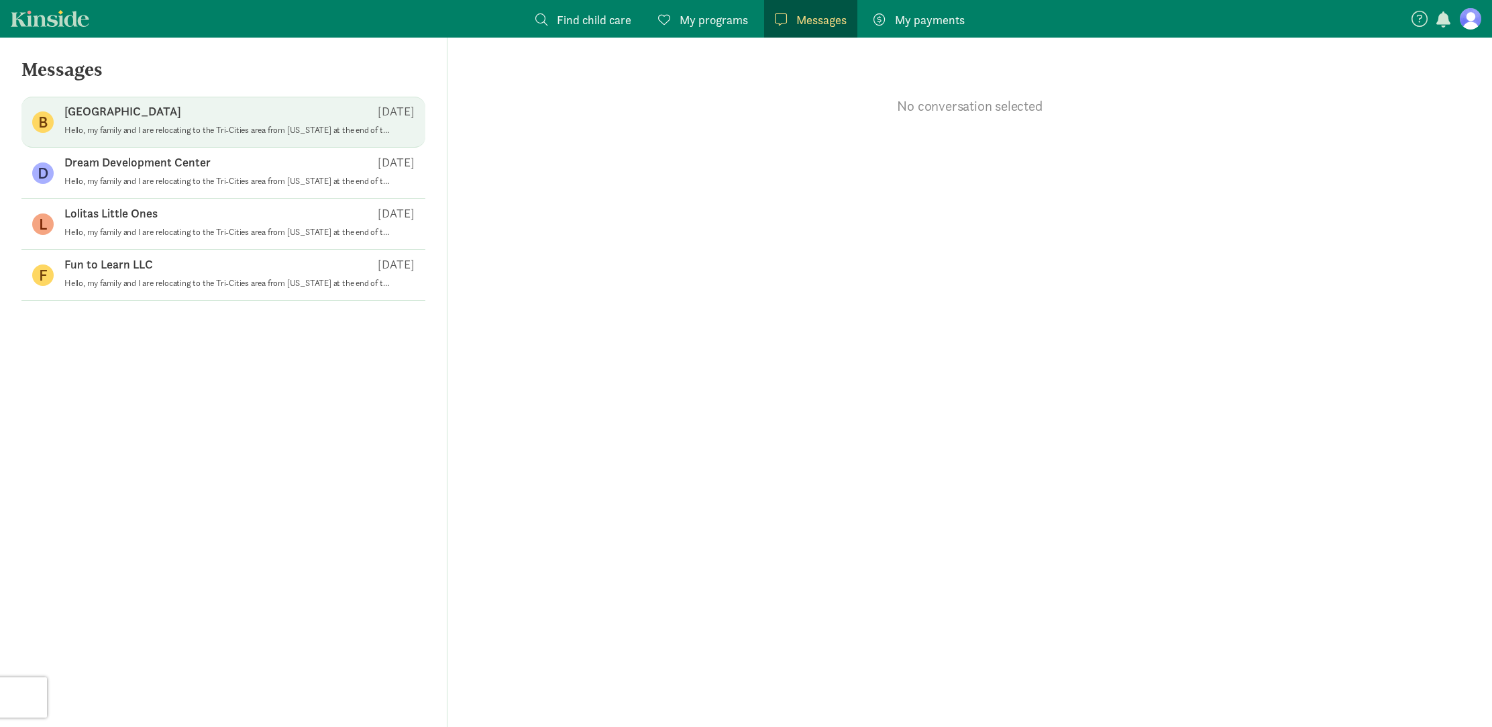
click at [165, 116] on p "[GEOGRAPHIC_DATA]" at bounding box center [122, 111] width 117 height 16
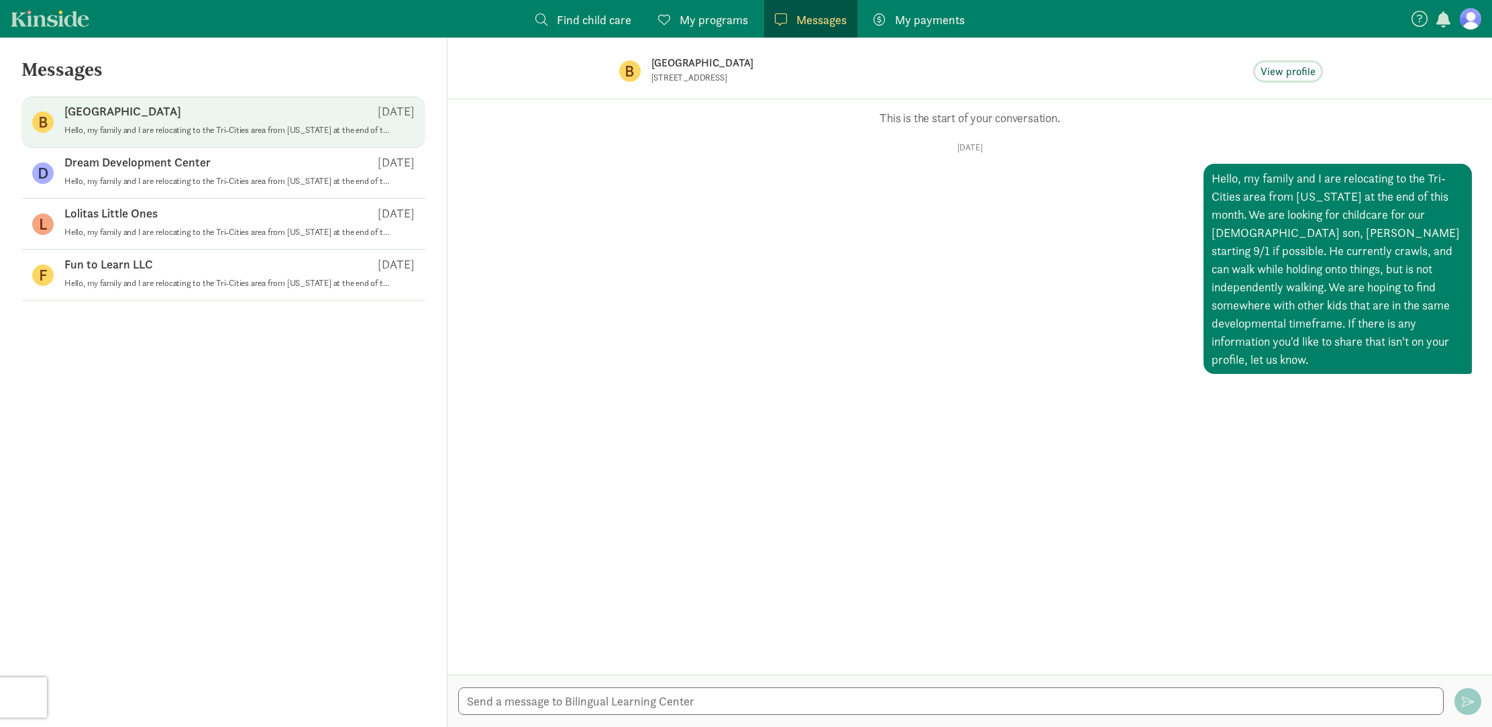
click at [1296, 70] on span "View profile" at bounding box center [1288, 72] width 55 height 16
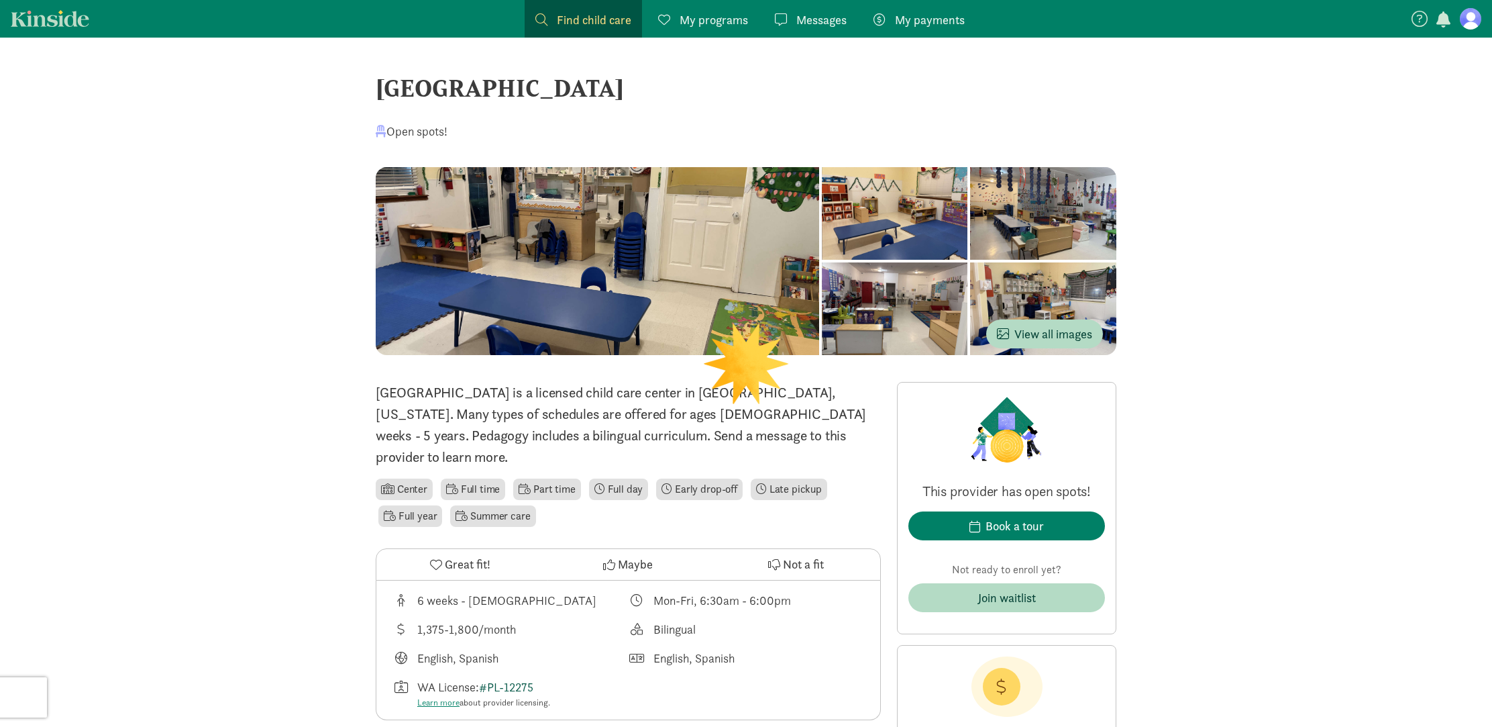
click at [509, 679] on link "#PL-12275" at bounding box center [506, 686] width 54 height 15
